Goal: Understand process/instructions: Learn how to perform a task or action

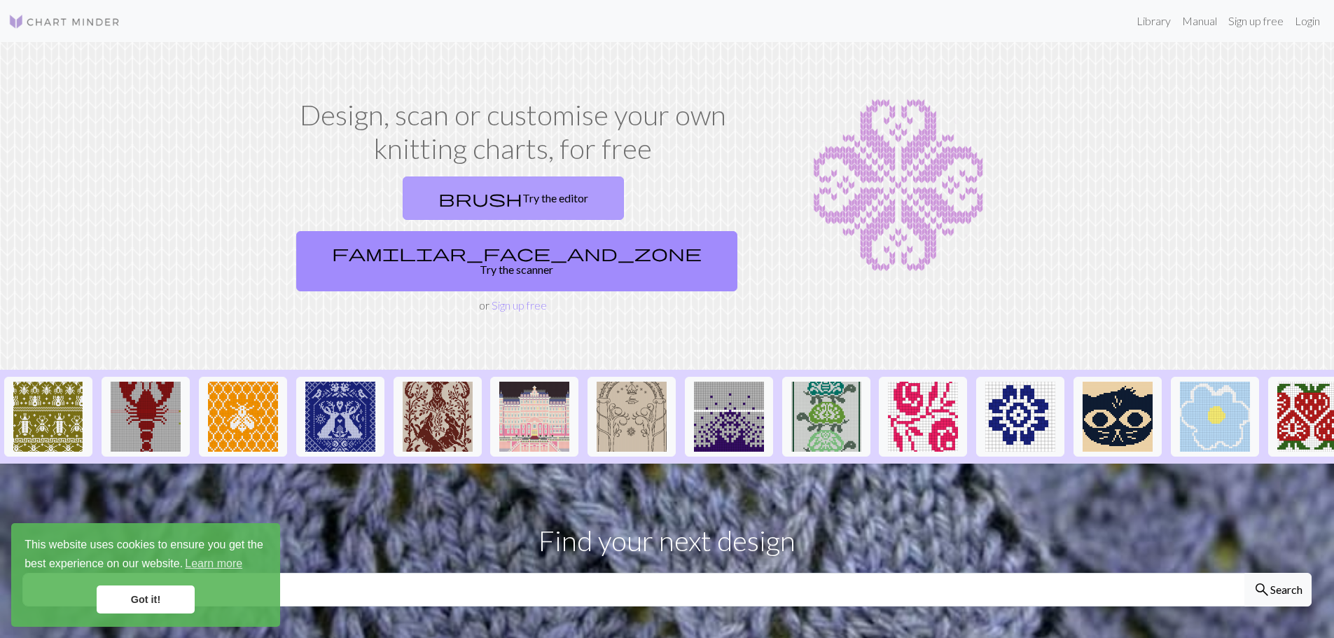
click at [447, 202] on link "brush Try the editor" at bounding box center [513, 197] width 221 height 43
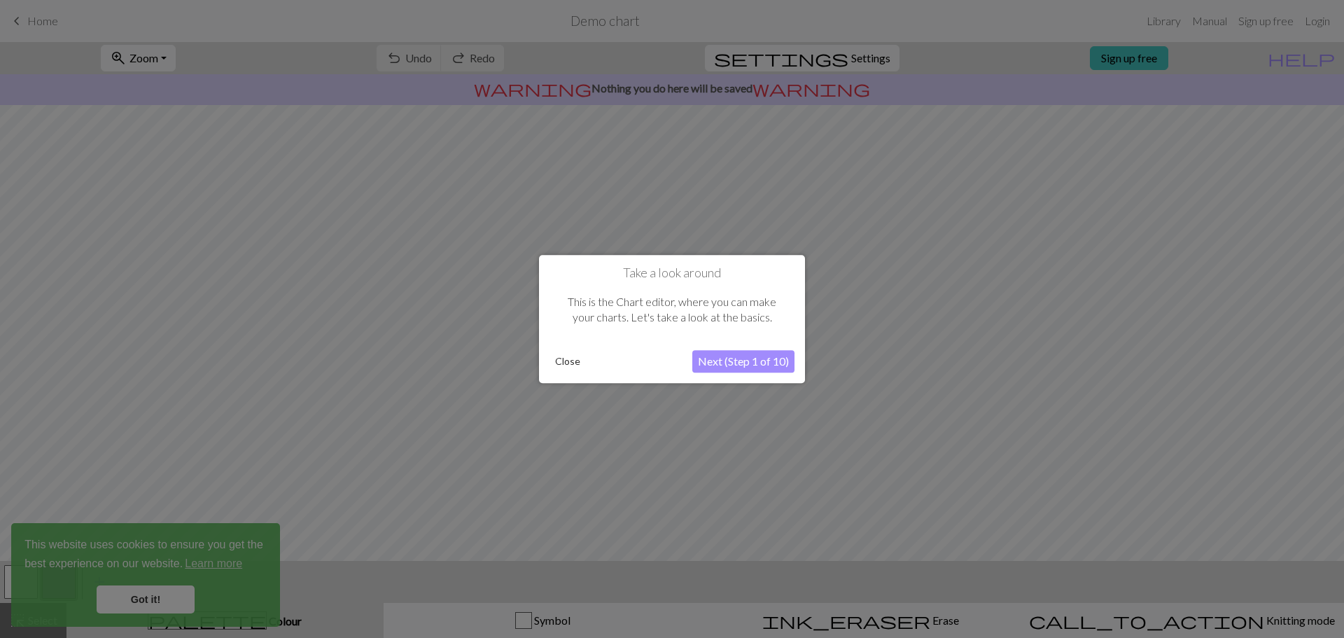
click at [718, 364] on button "Next (Step 1 of 10)" at bounding box center [743, 361] width 102 height 22
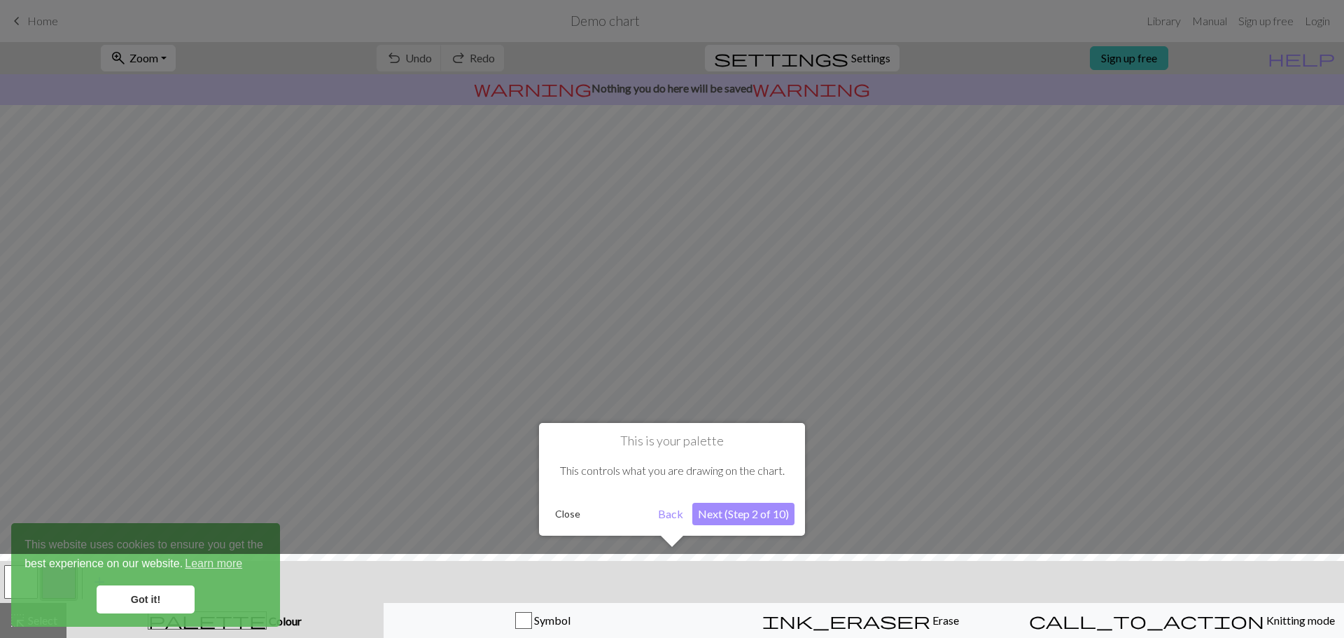
click at [706, 520] on button "Next (Step 2 of 10)" at bounding box center [743, 514] width 102 height 22
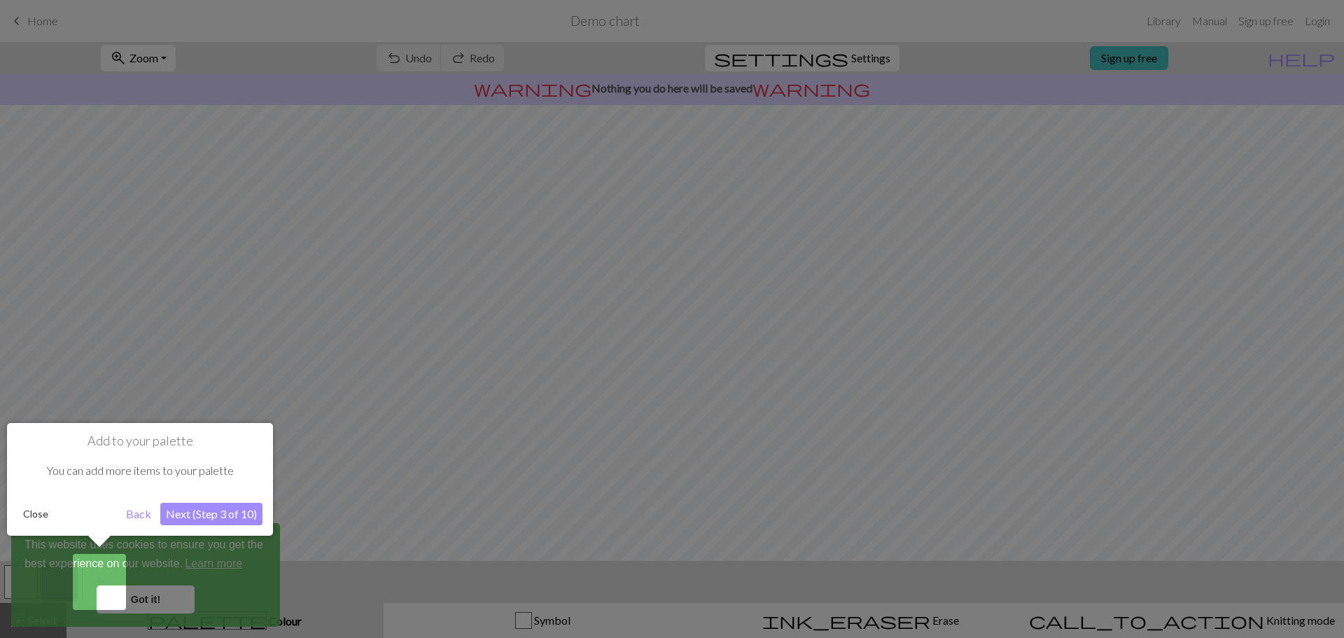
click at [212, 512] on button "Next (Step 3 of 10)" at bounding box center [211, 514] width 102 height 22
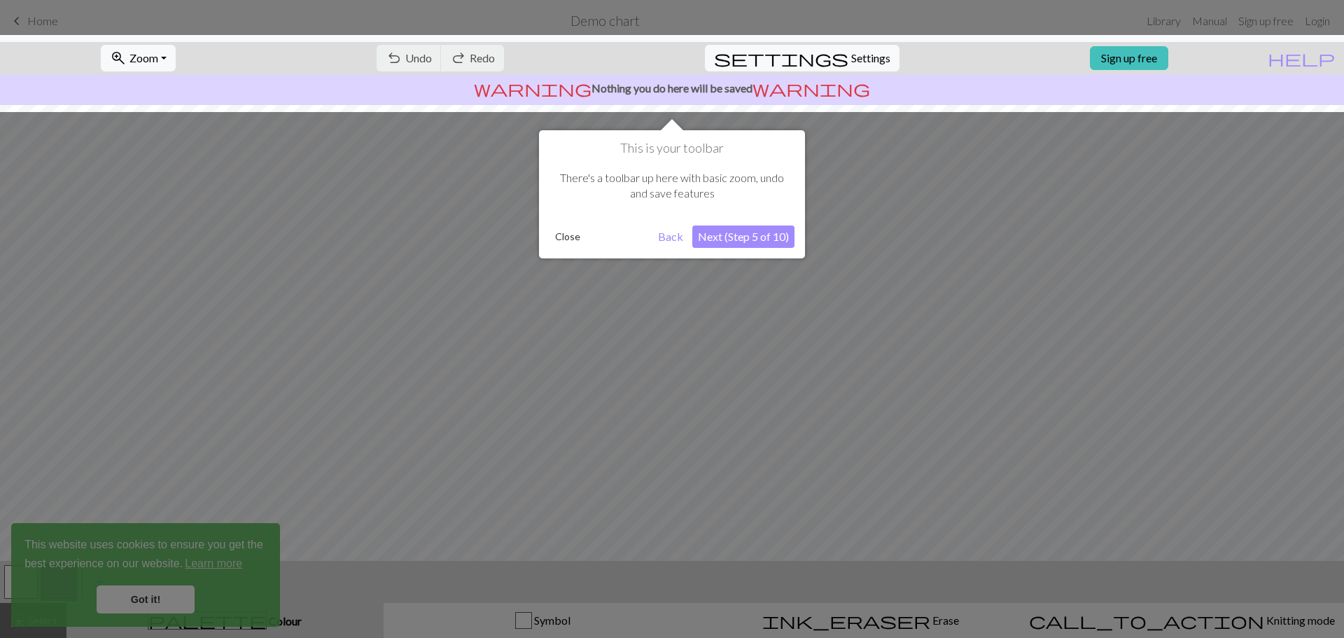
click at [737, 238] on button "Next (Step 5 of 10)" at bounding box center [743, 236] width 102 height 22
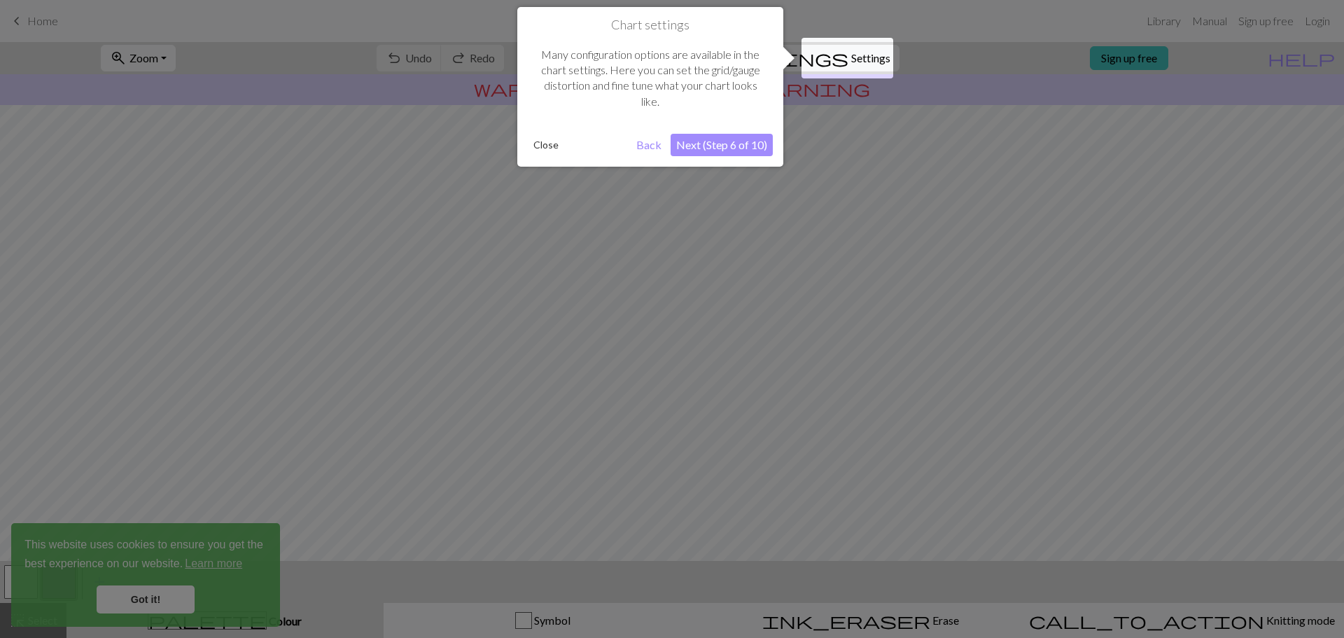
click at [712, 146] on button "Next (Step 6 of 10)" at bounding box center [722, 145] width 102 height 22
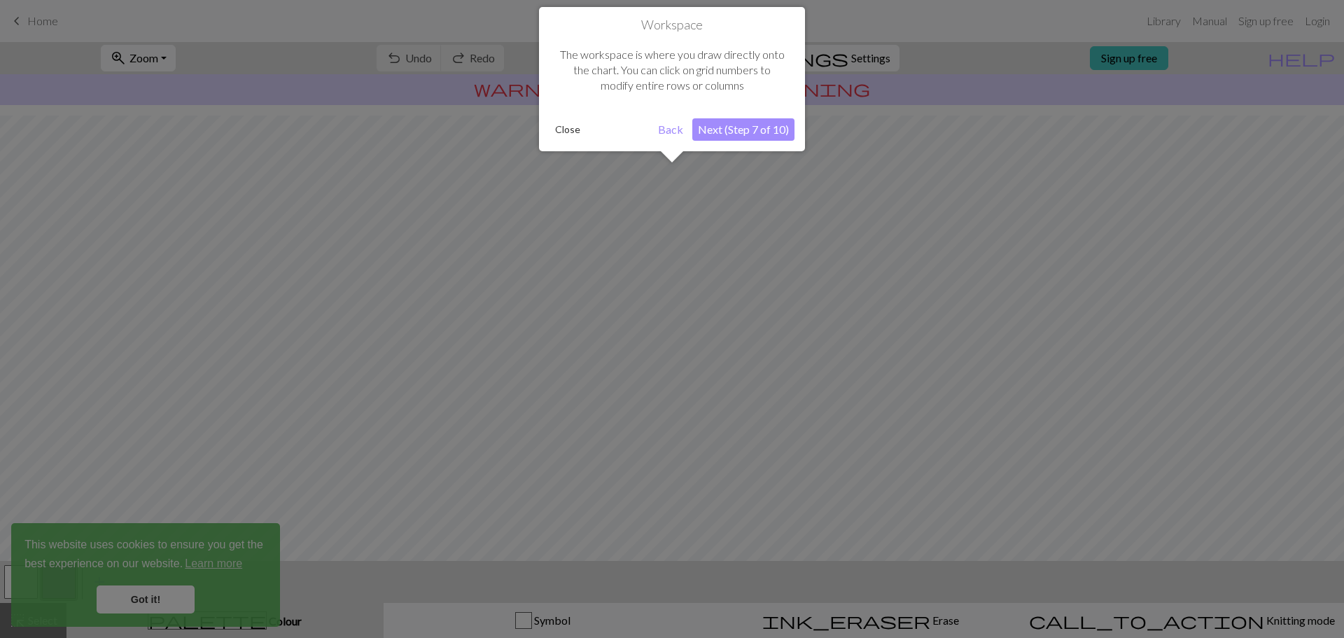
scroll to position [66, 0]
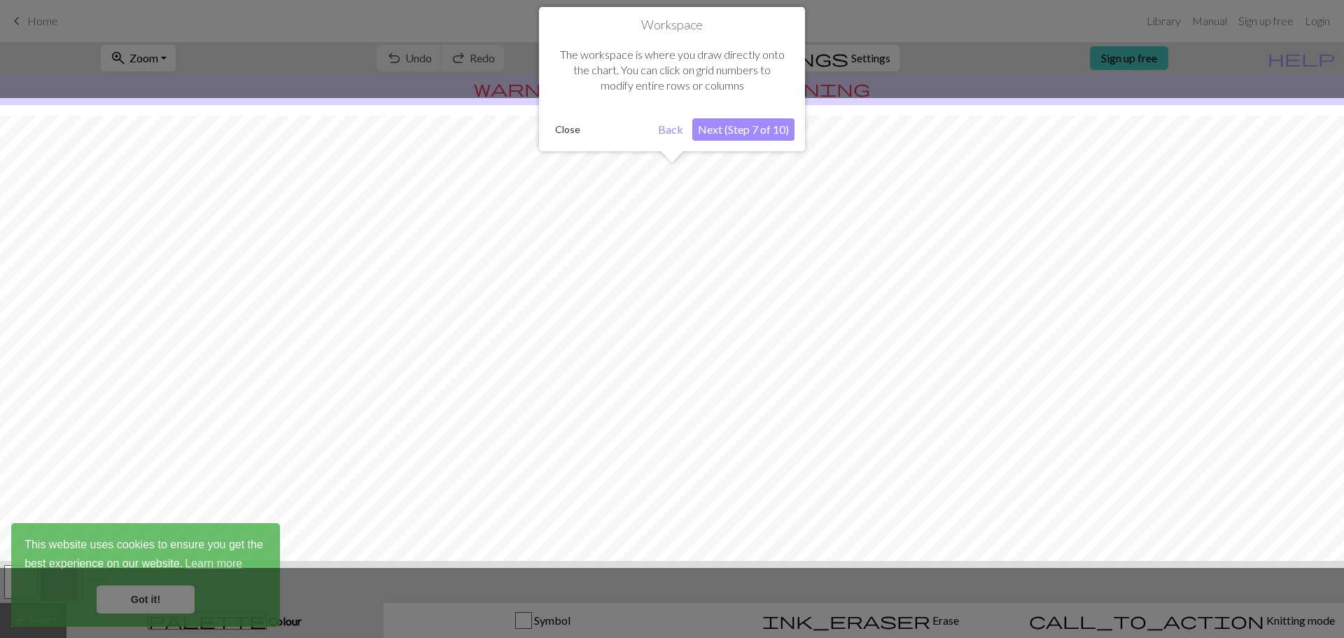
click at [725, 134] on button "Next (Step 7 of 10)" at bounding box center [743, 129] width 102 height 22
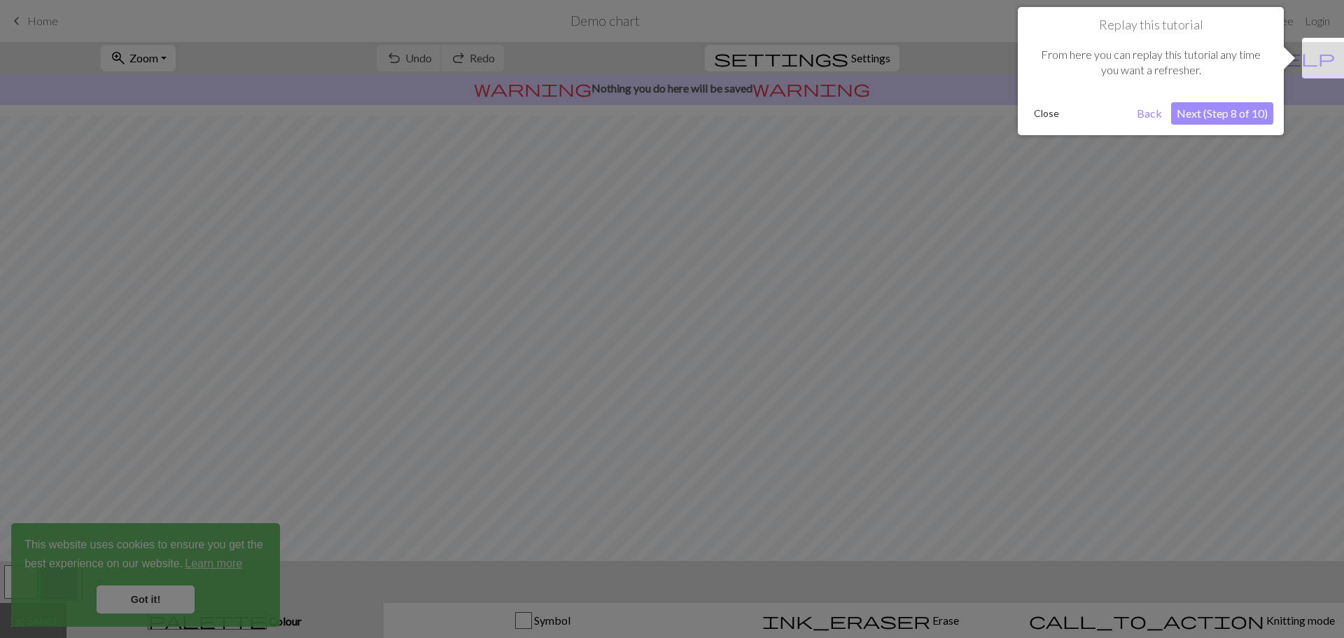
click at [1215, 111] on button "Next (Step 8 of 10)" at bounding box center [1222, 113] width 102 height 22
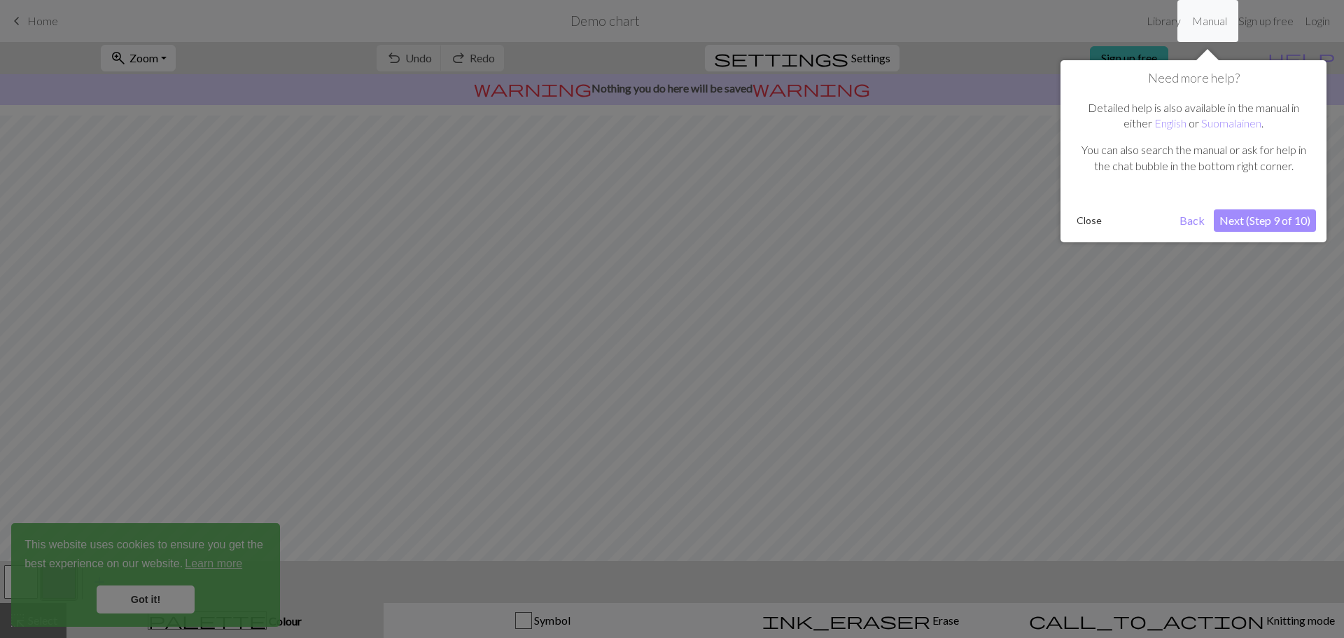
click at [1236, 216] on button "Next (Step 9 of 10)" at bounding box center [1265, 220] width 102 height 22
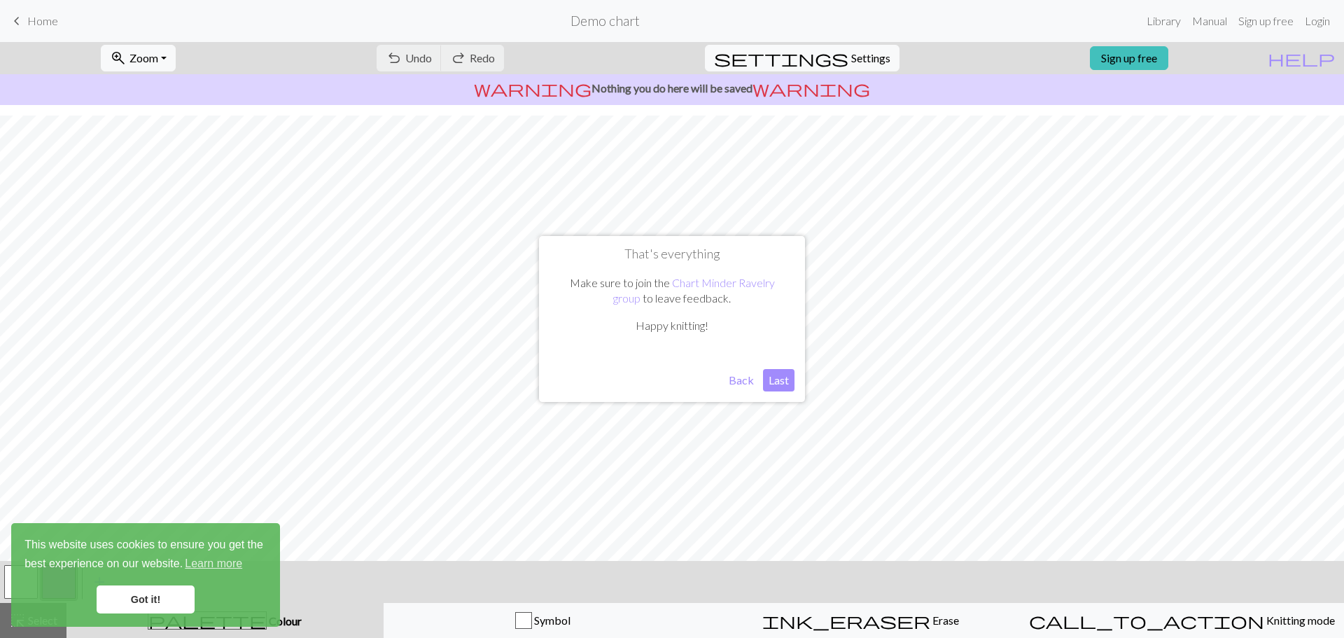
click at [775, 376] on button "Last" at bounding box center [779, 380] width 32 height 22
